Goal: Transaction & Acquisition: Purchase product/service

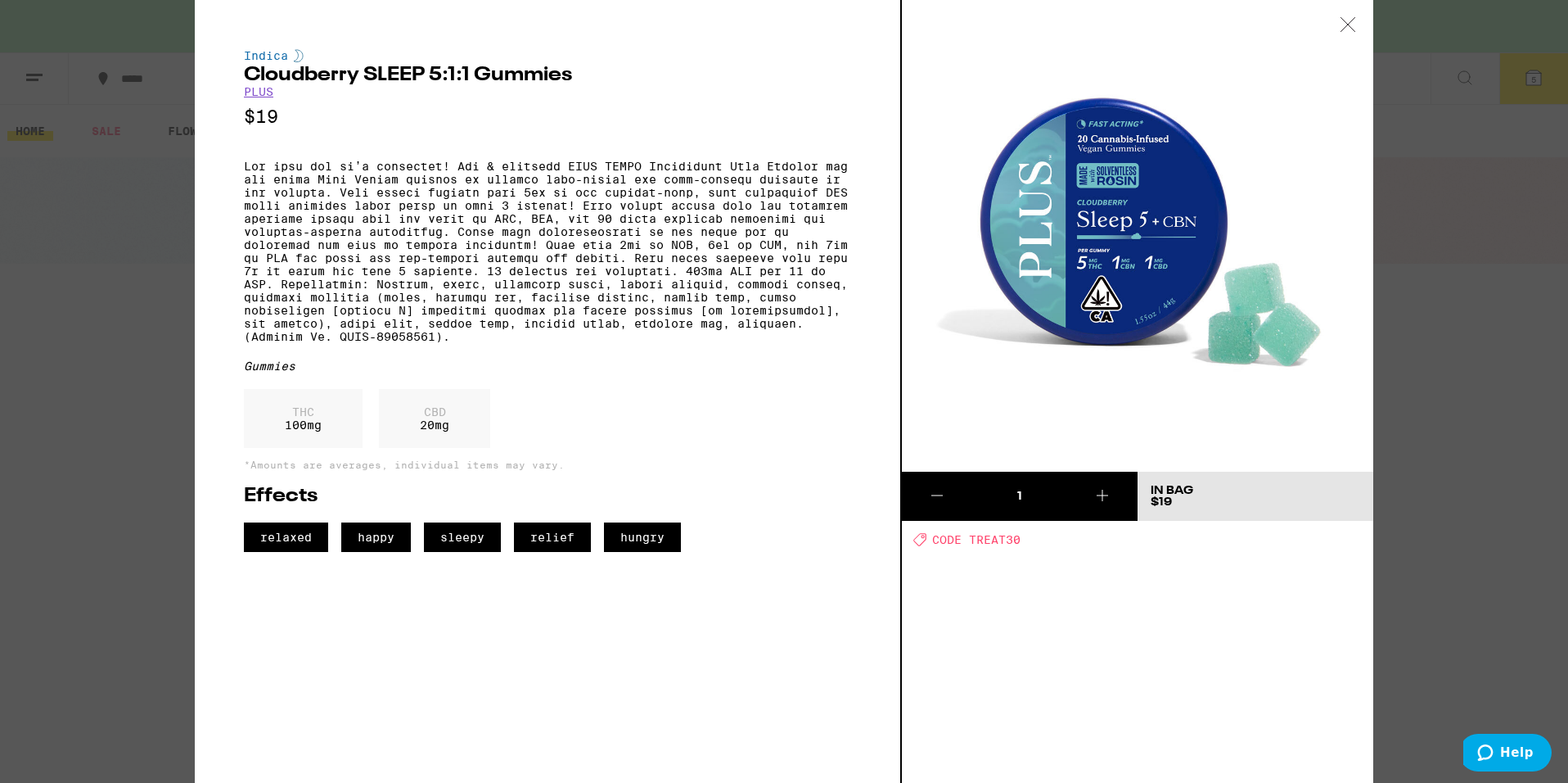
scroll to position [0, 974]
click at [1346, 26] on icon at bounding box center [1347, 24] width 14 height 14
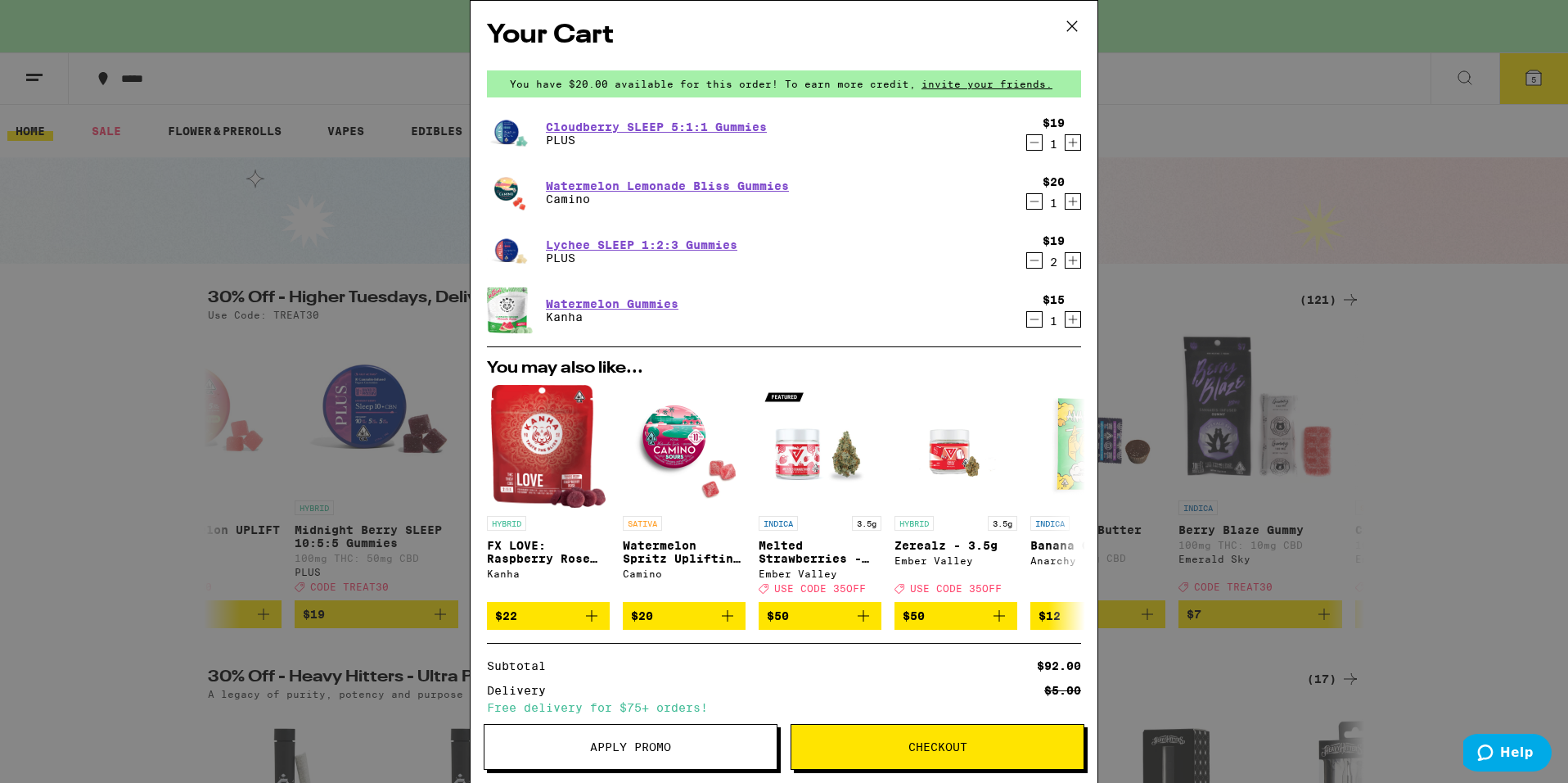
click at [1346, 26] on div "Your Cart You have $20.00 available for this order! To earn more credit, invite…" at bounding box center [784, 392] width 1568 height 783
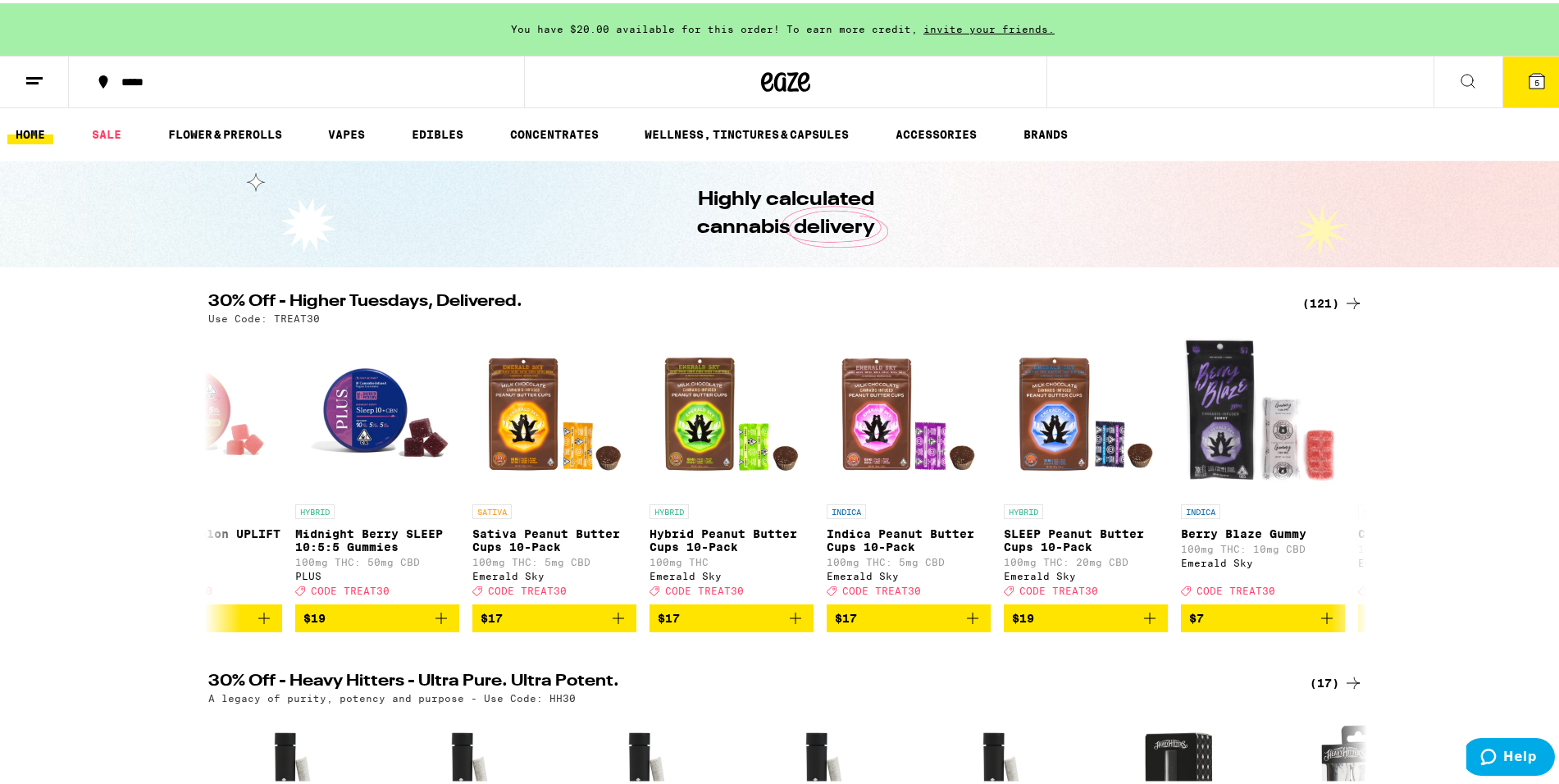
click at [1521, 76] on button "5" at bounding box center [1537, 79] width 68 height 51
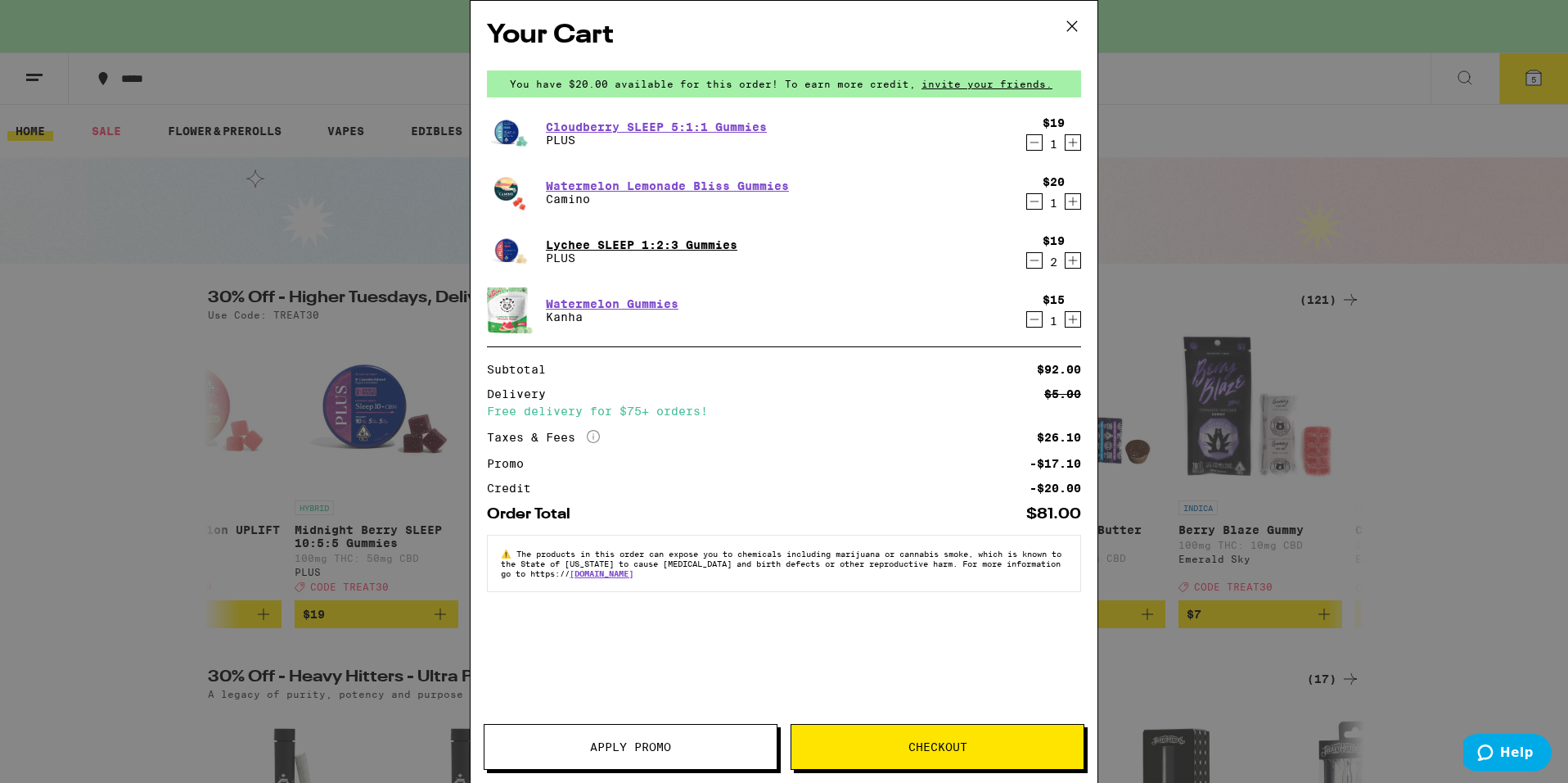
click at [639, 242] on link "Lychee SLEEP 1:2:3 Gummies" at bounding box center [641, 244] width 191 height 13
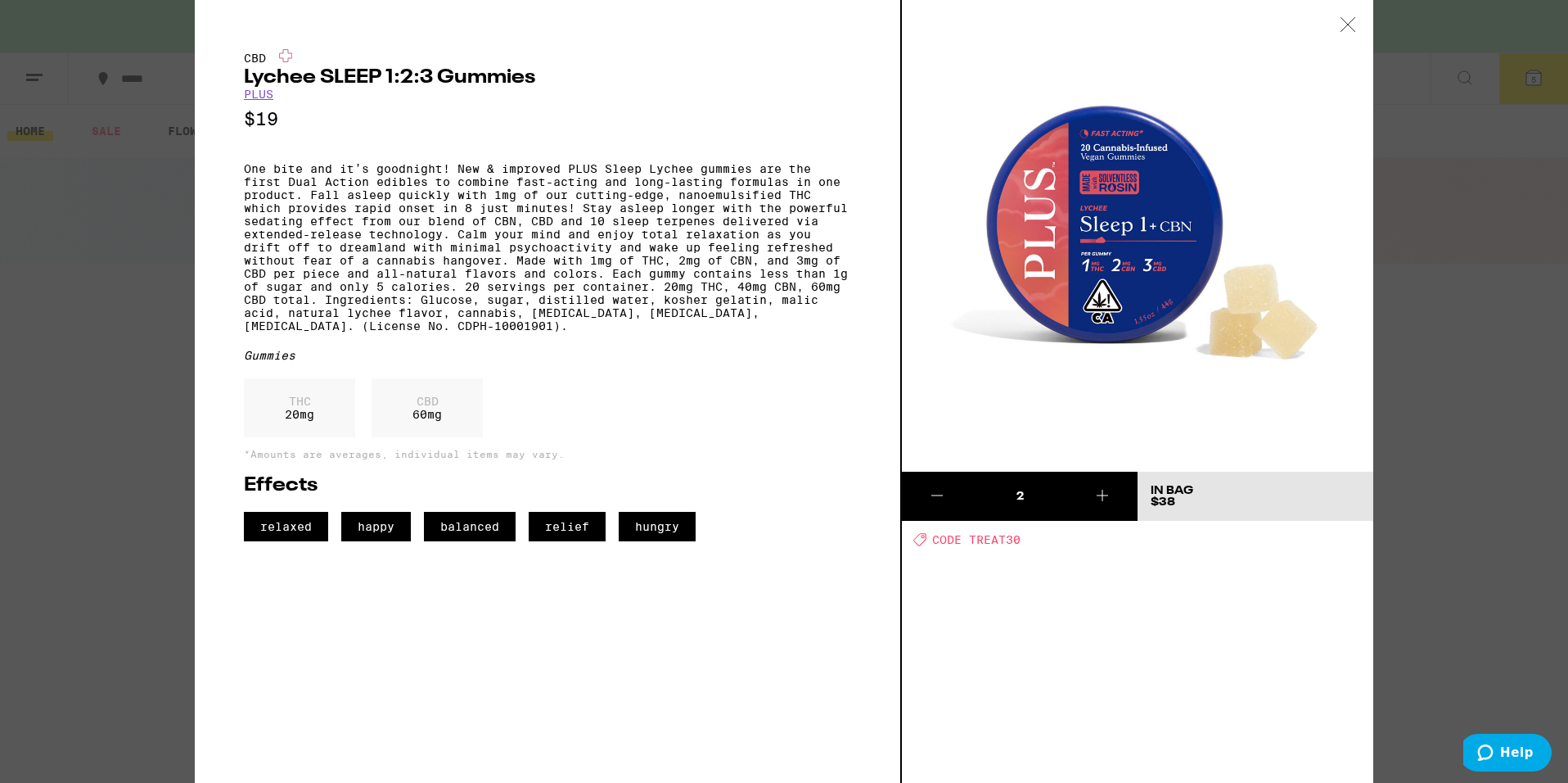
click at [1347, 24] on icon at bounding box center [1347, 24] width 17 height 15
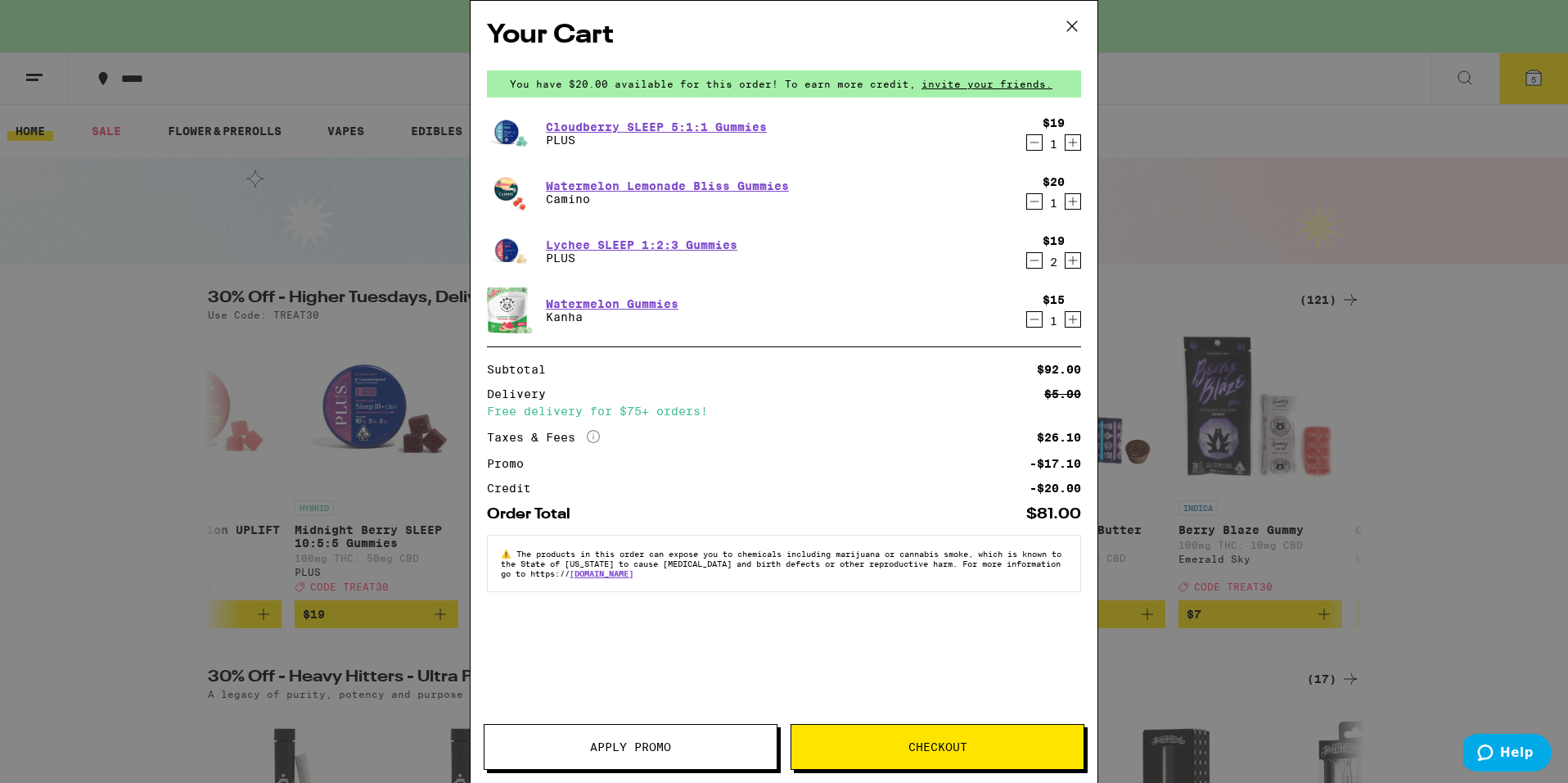
click at [1030, 143] on icon "Decrement" at bounding box center [1034, 143] width 9 height 0
